Goal: Information Seeking & Learning: Learn about a topic

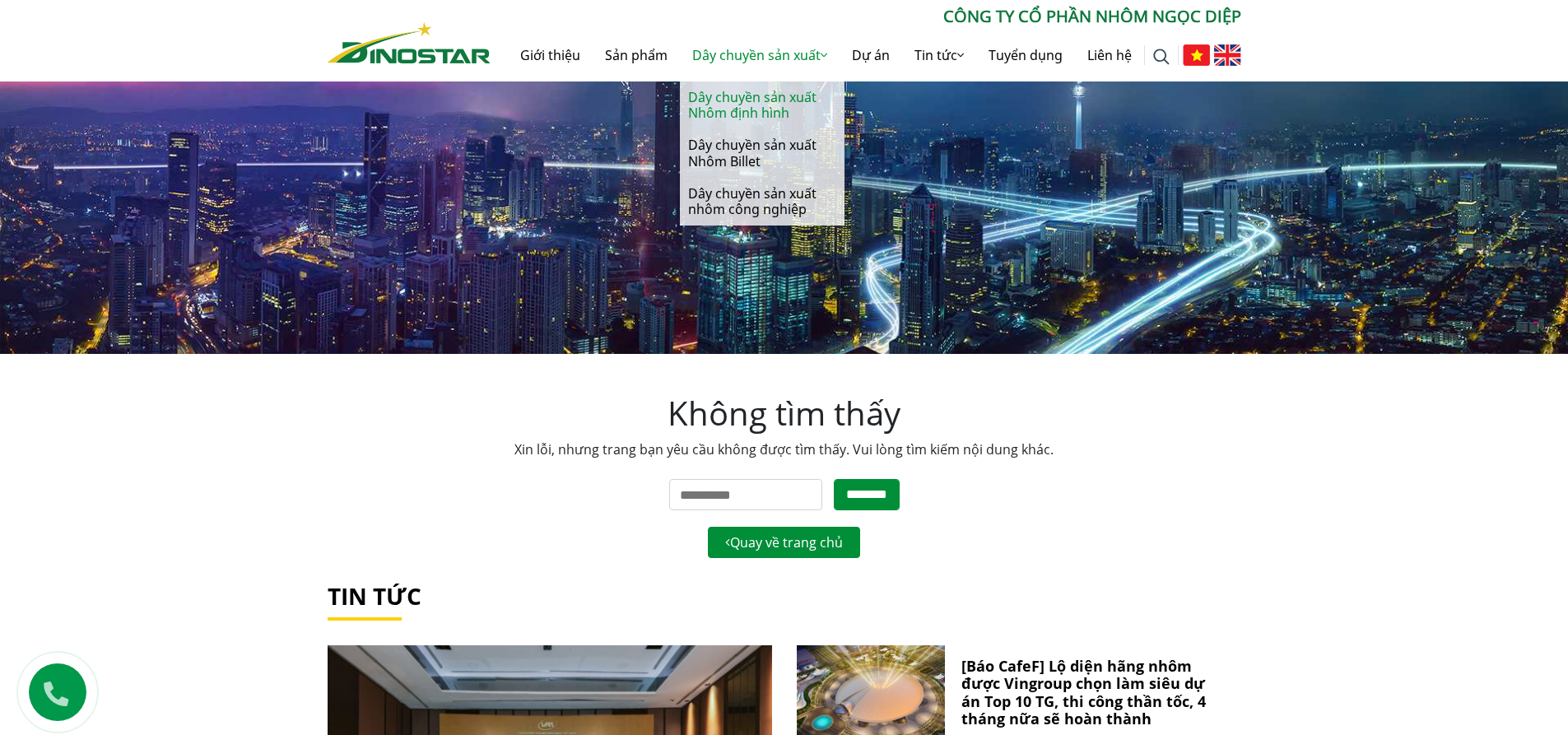
click at [734, 103] on link "Dây chuyền sản xuất Nhôm định hình" at bounding box center [762, 106] width 165 height 48
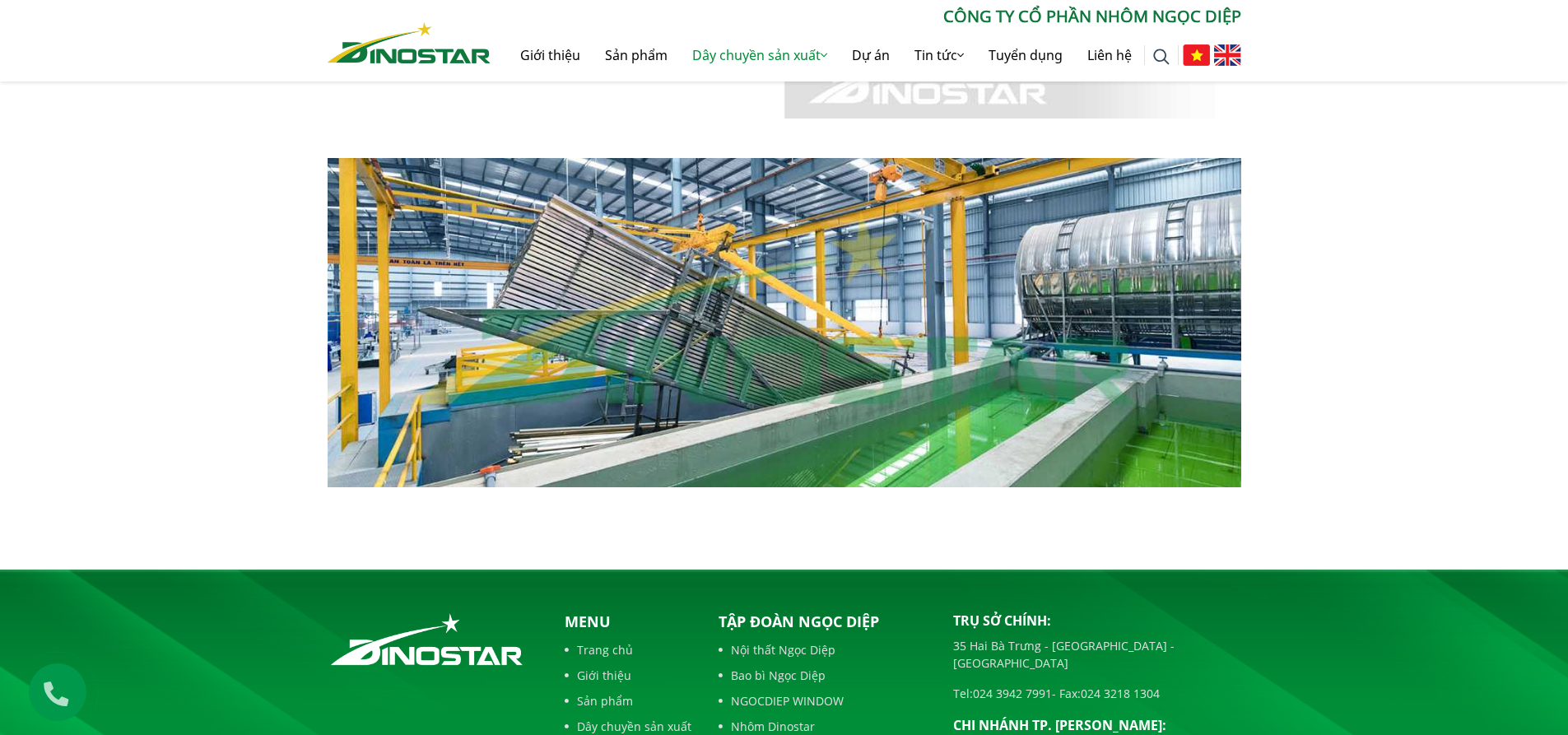
scroll to position [659, 0]
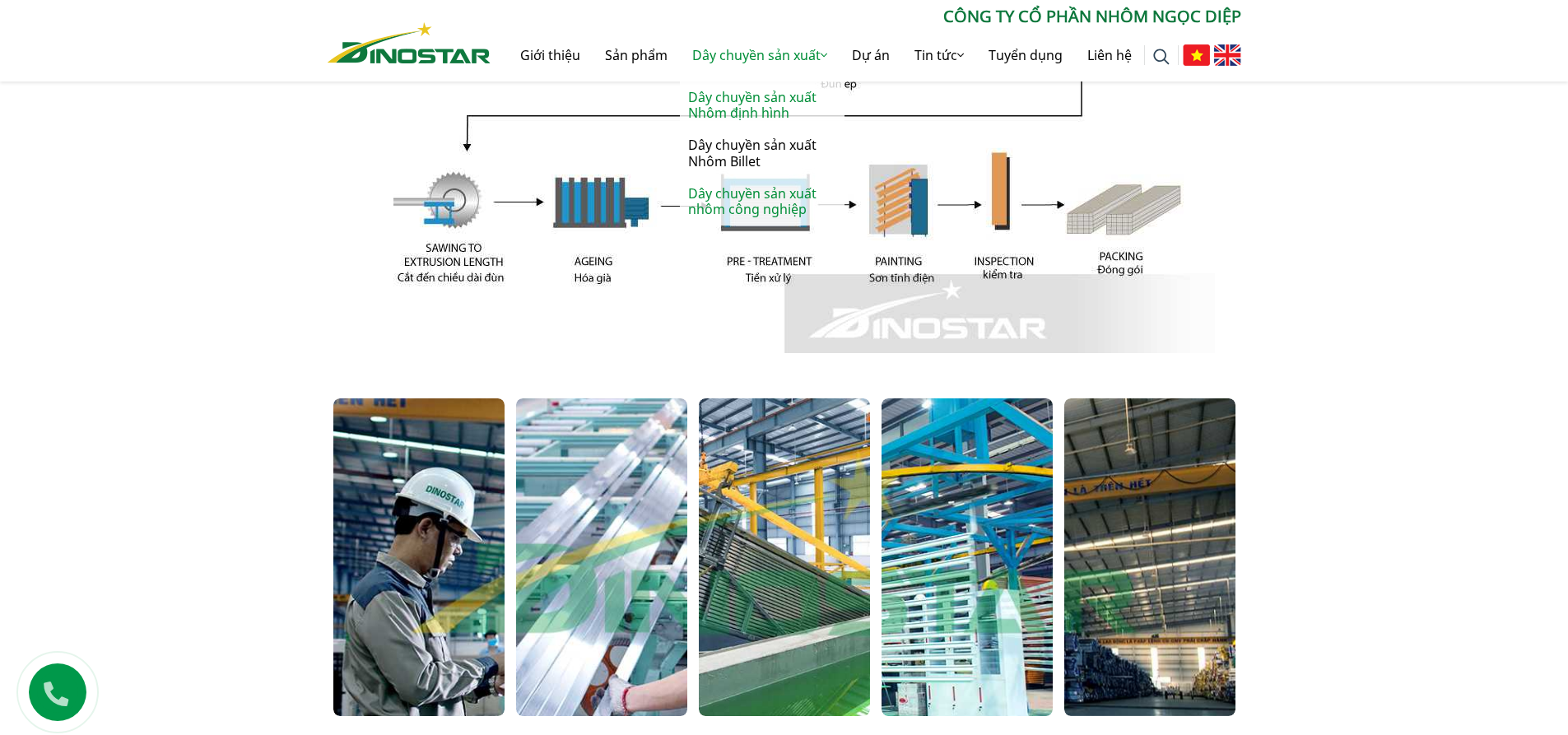
click at [740, 211] on link "Dây chuyền sản xuất nhôm công nghiệp" at bounding box center [762, 202] width 165 height 48
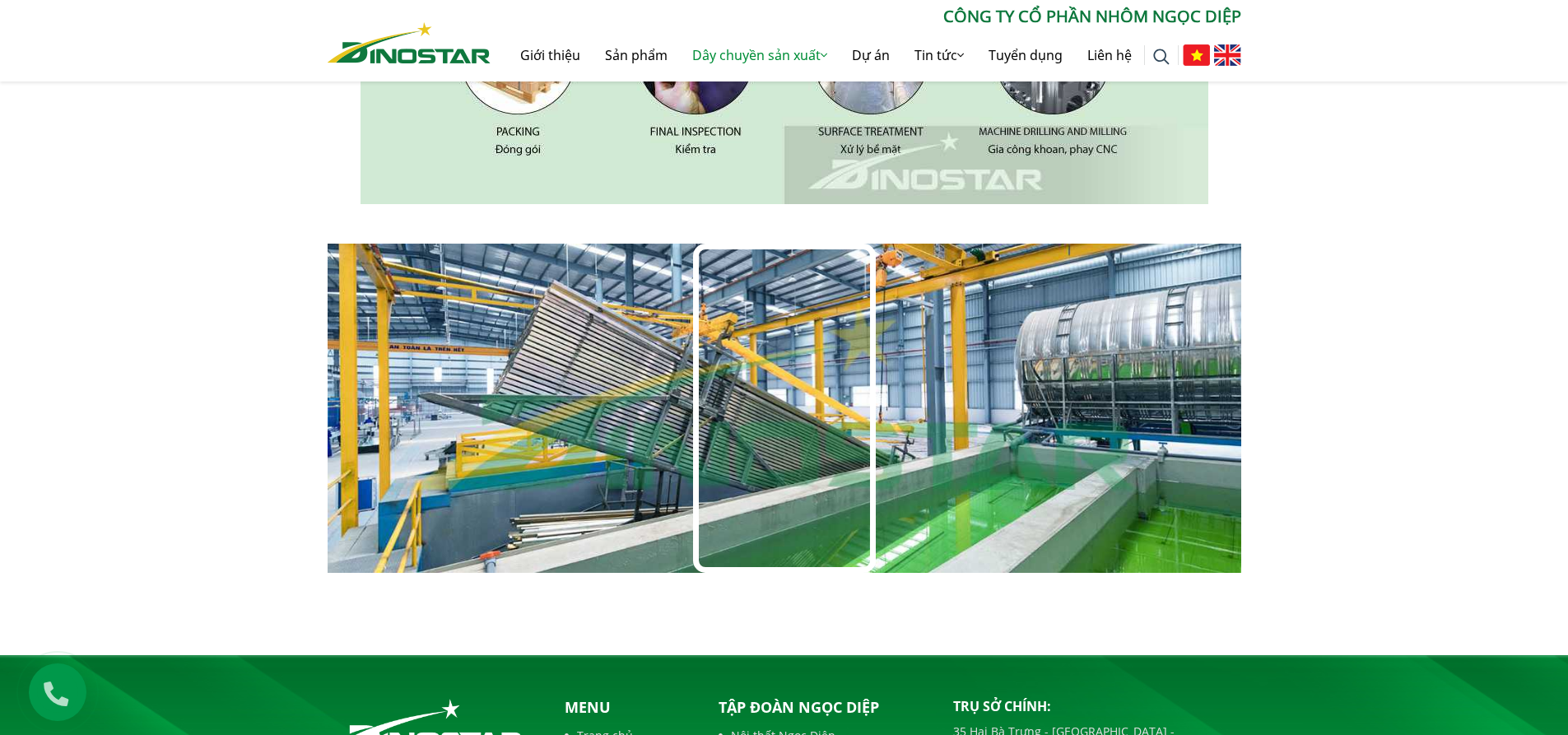
scroll to position [808, 0]
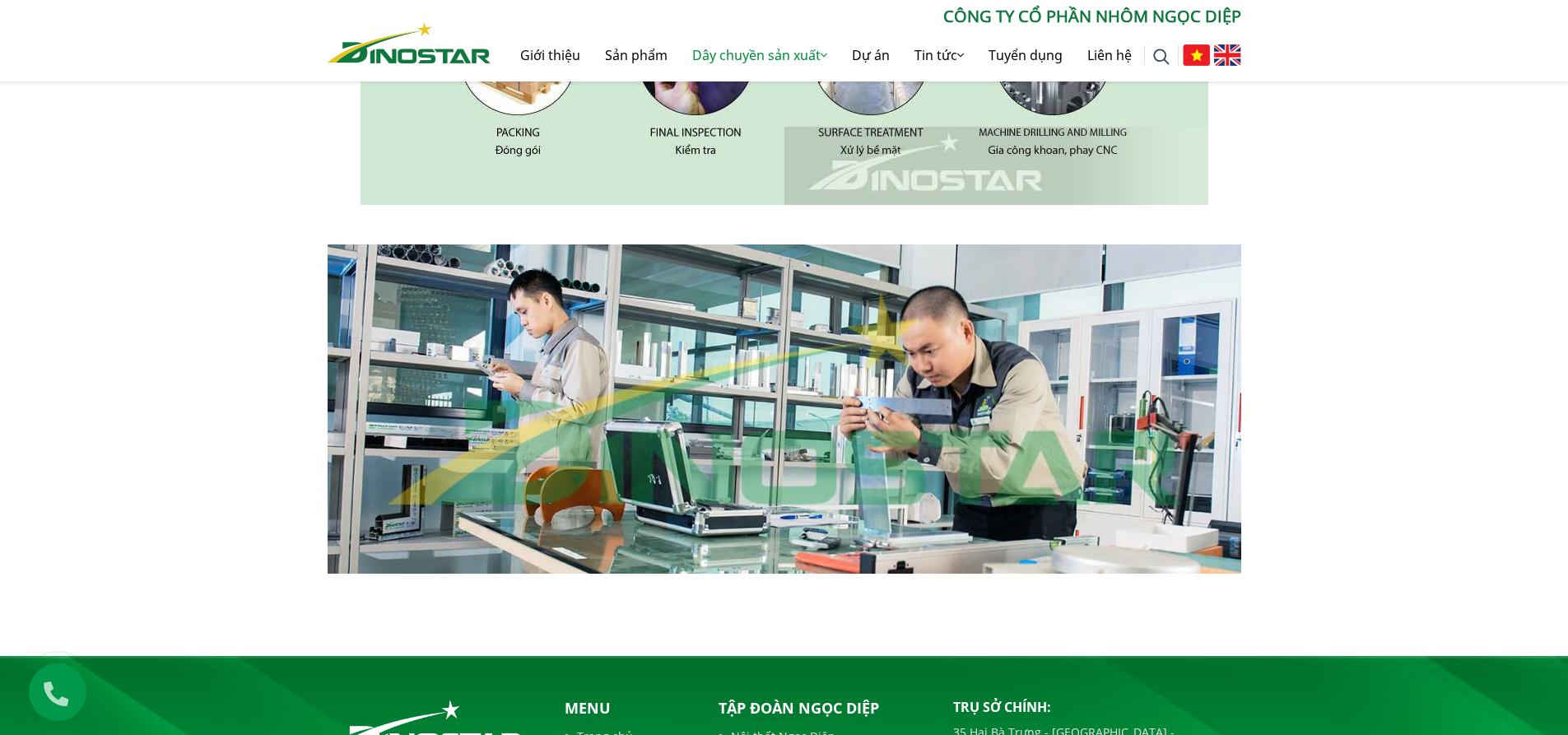
drag, startPoint x: 1134, startPoint y: 472, endPoint x: 985, endPoint y: 458, distance: 149.7
click at [985, 458] on div at bounding box center [784, 409] width 914 height 329
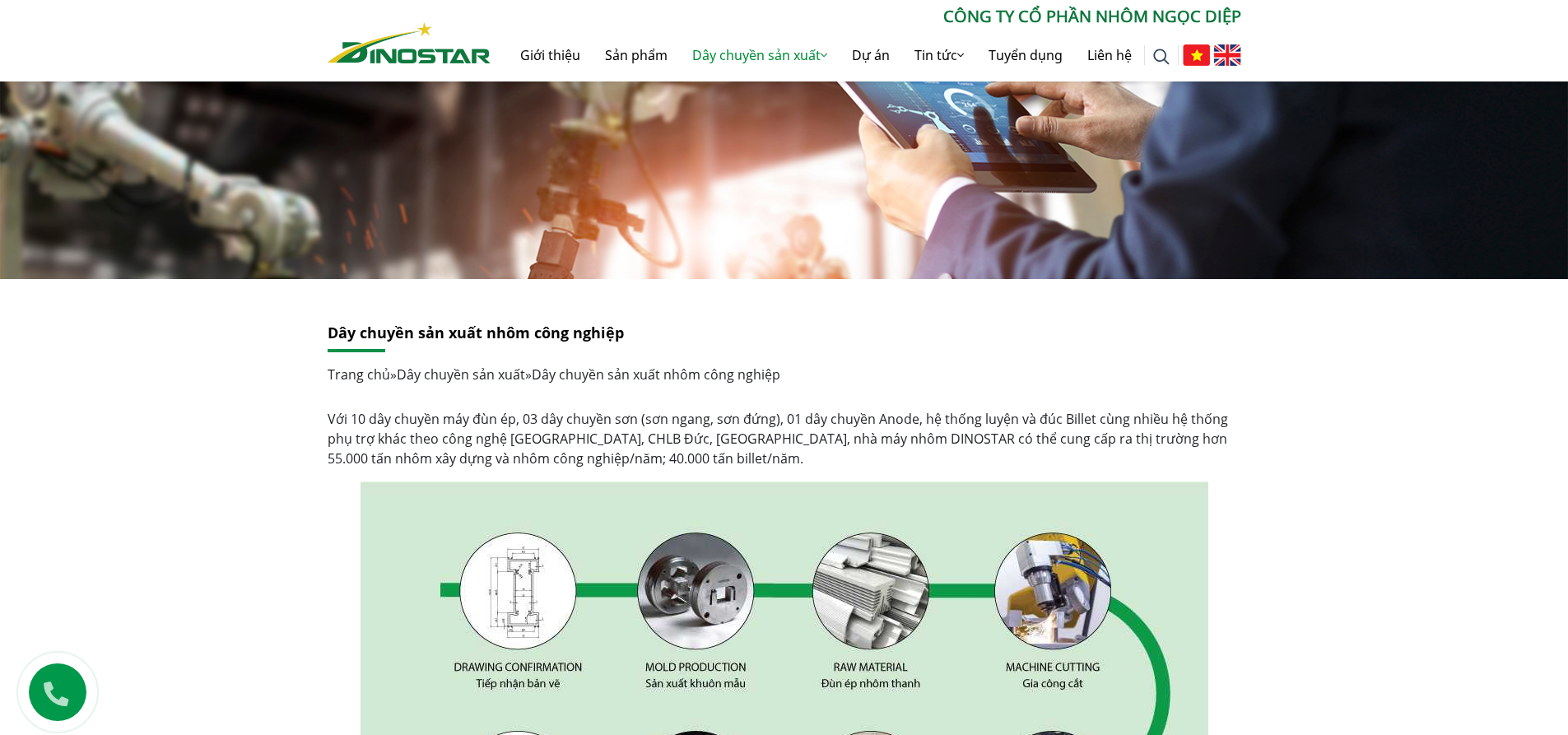
scroll to position [0, 0]
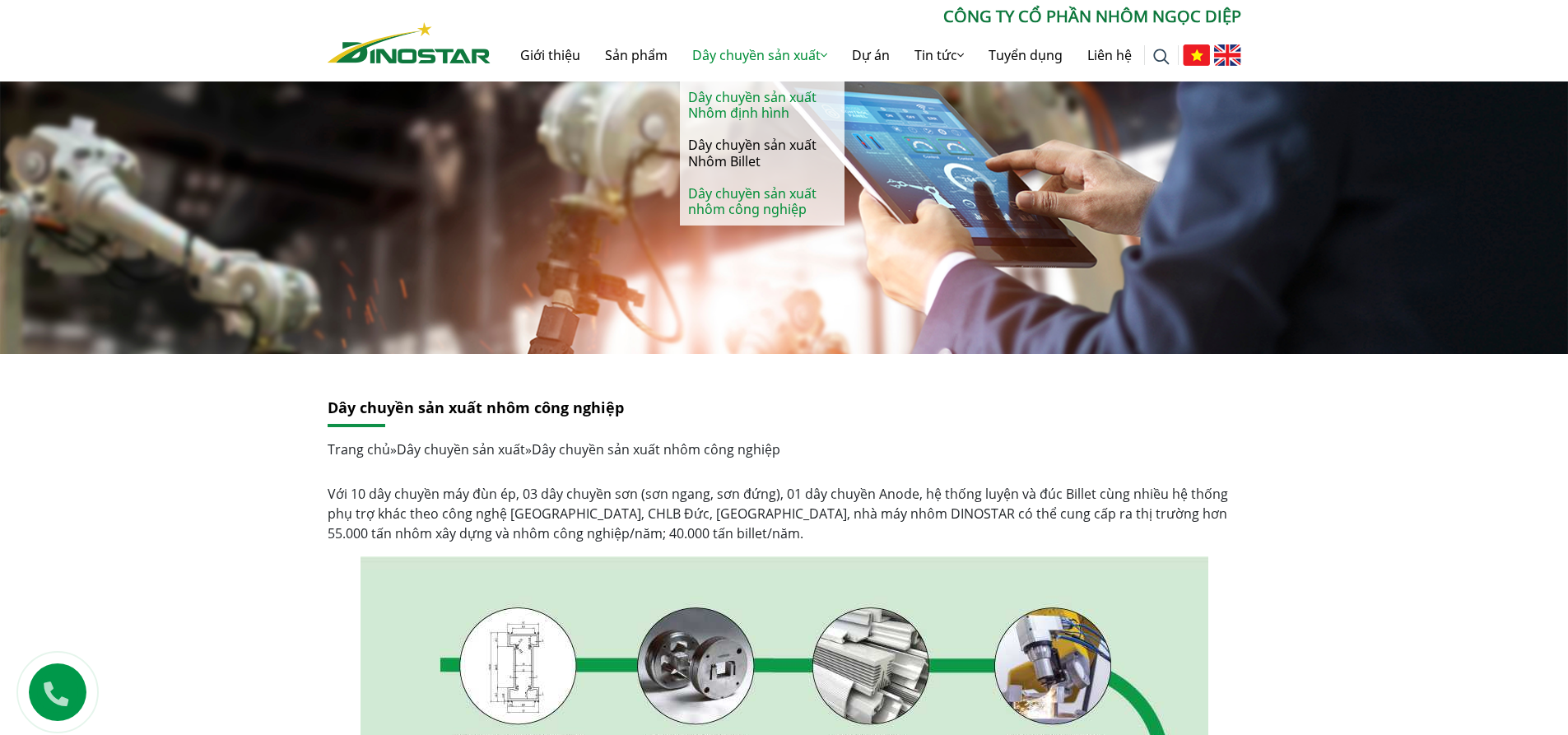
click at [749, 105] on link "Dây chuyền sản xuất Nhôm định hình" at bounding box center [762, 106] width 165 height 48
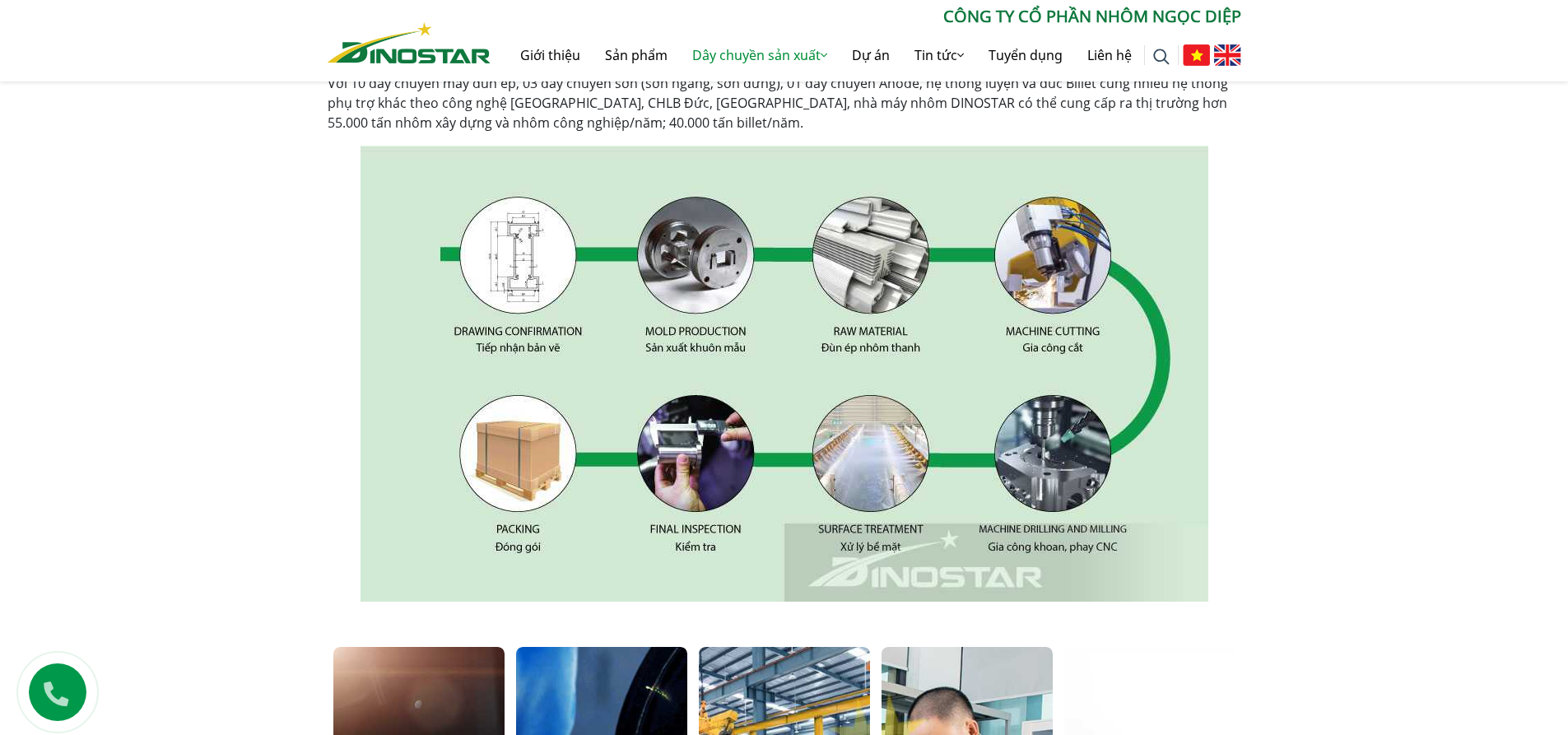
scroll to position [412, 0]
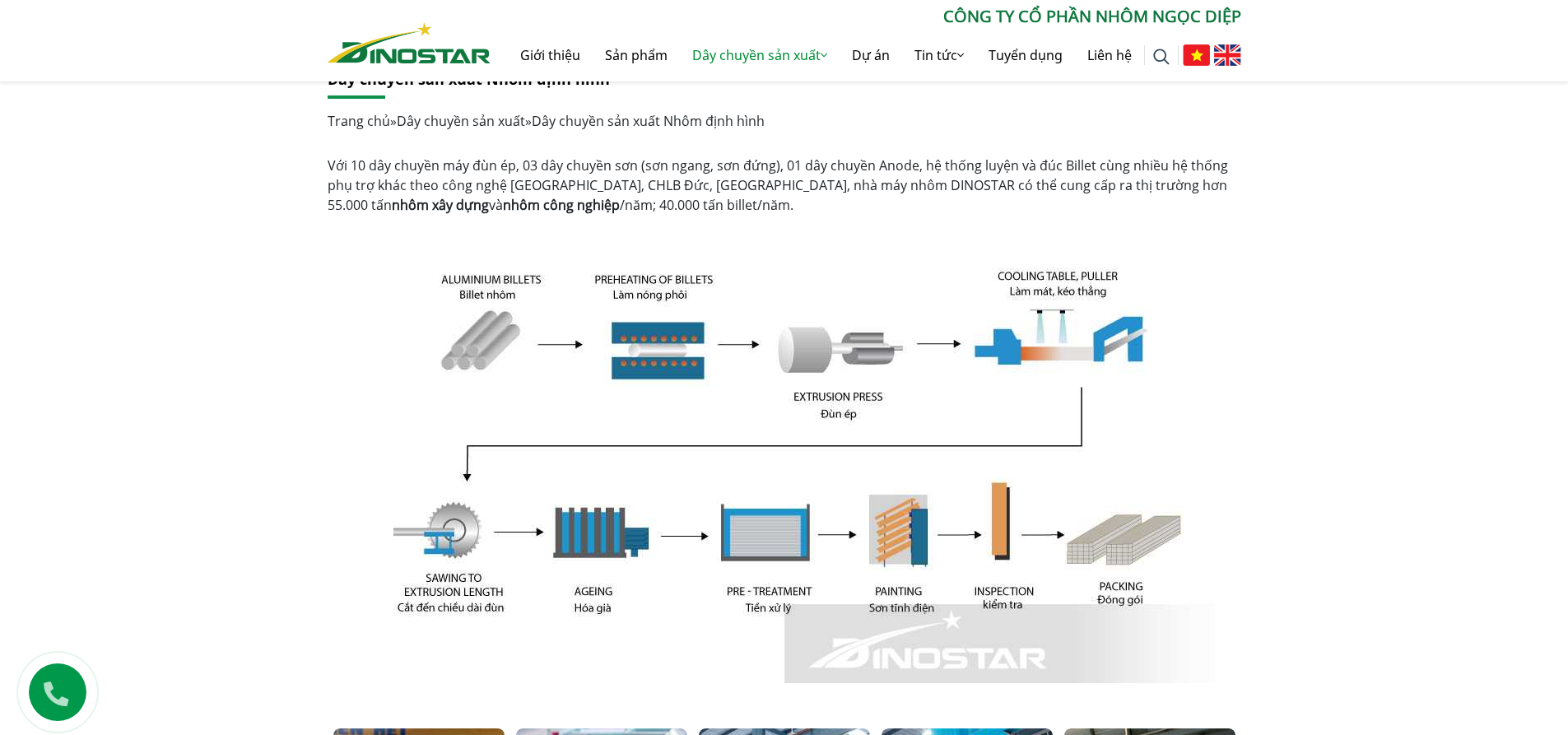
scroll to position [329, 0]
